Goal: Task Accomplishment & Management: Complete application form

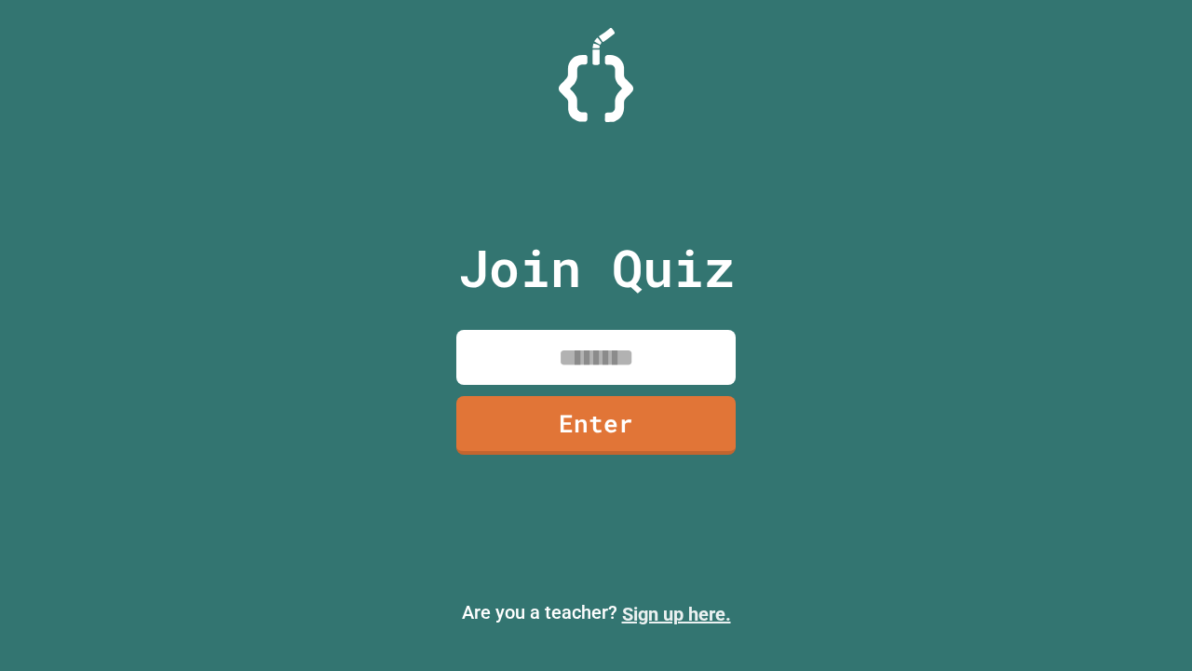
click at [676, 614] on link "Sign up here." at bounding box center [676, 614] width 109 height 22
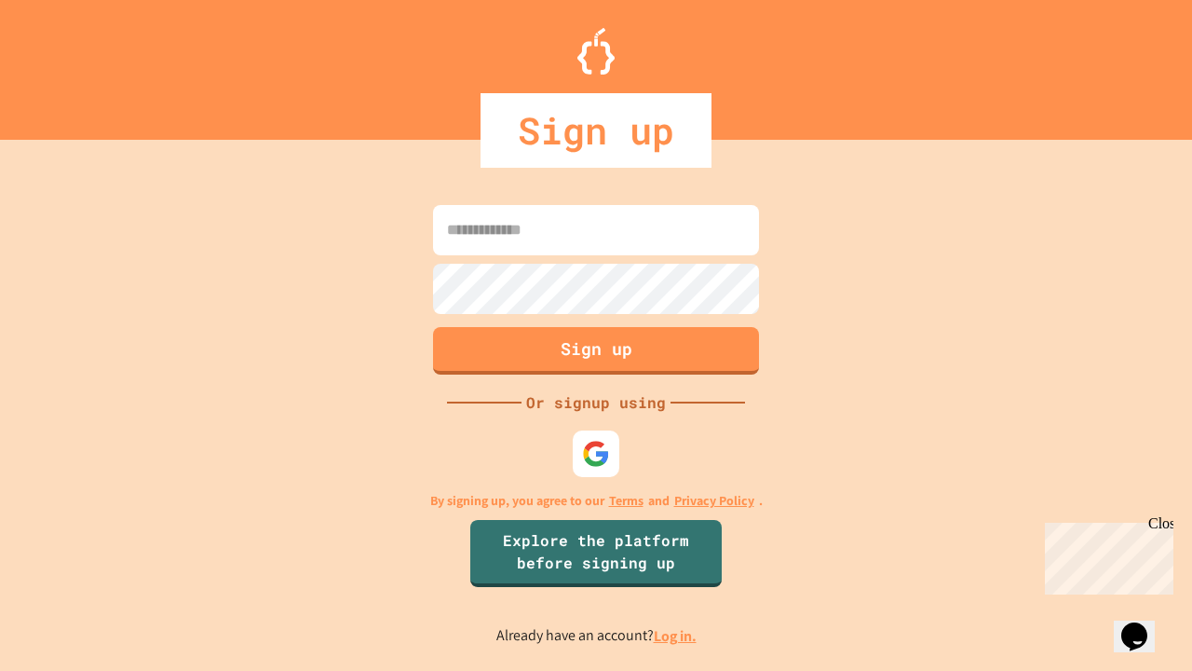
click at [676, 635] on link "Log in." at bounding box center [675, 636] width 43 height 20
